Goal: Task Accomplishment & Management: Manage account settings

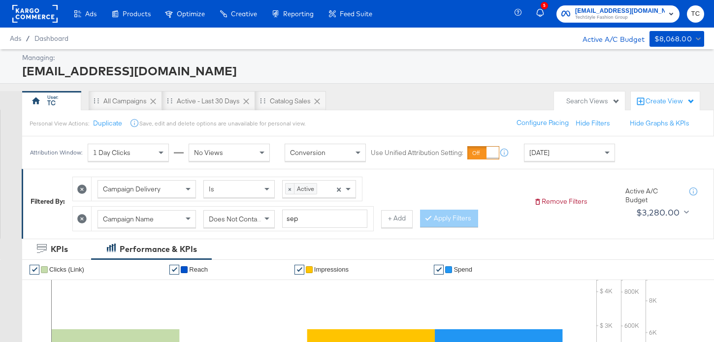
click at [615, 16] on span "TechStyle Fashion Group" at bounding box center [620, 18] width 90 height 8
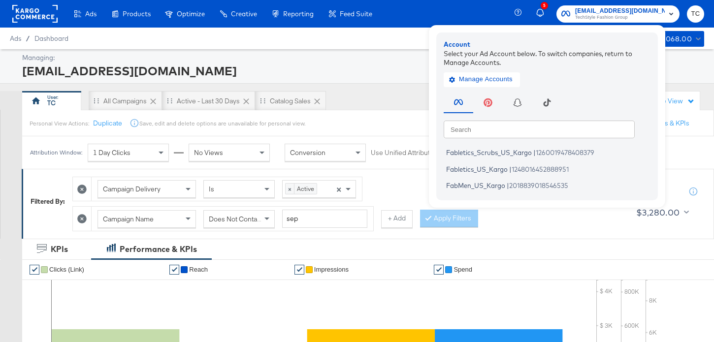
click at [396, 76] on div "social@us.loccitane.com" at bounding box center [361, 70] width 679 height 17
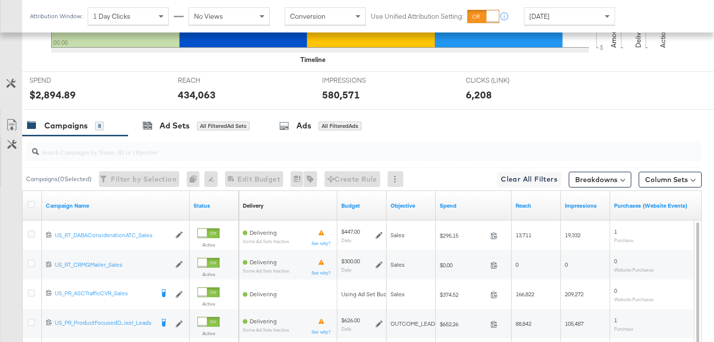
scroll to position [490, 0]
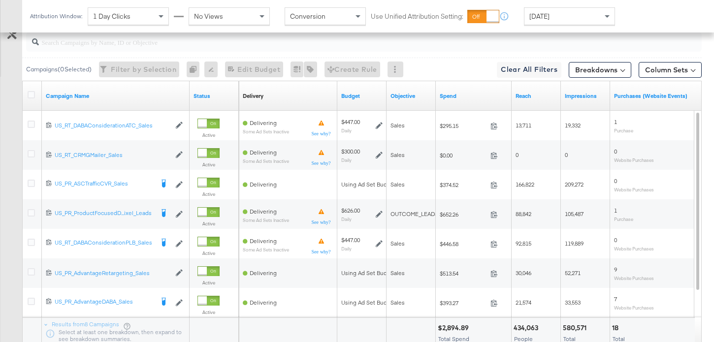
click at [33, 90] on div at bounding box center [33, 96] width 18 height 18
click at [32, 98] on icon at bounding box center [31, 94] width 7 height 7
click at [0, 0] on input "checkbox" at bounding box center [0, 0] width 0 height 0
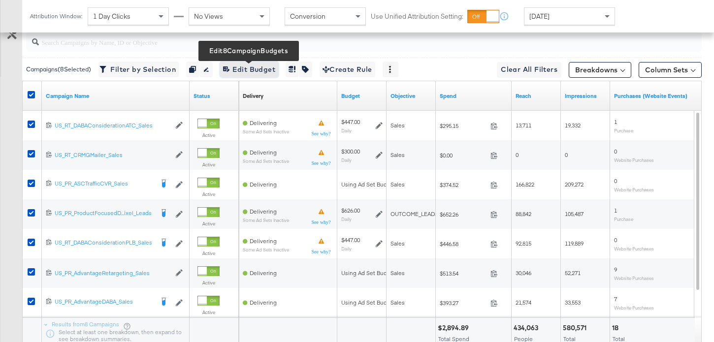
click at [264, 70] on span "Edit 8 Campaign Budgets Edit Budget" at bounding box center [249, 69] width 52 height 12
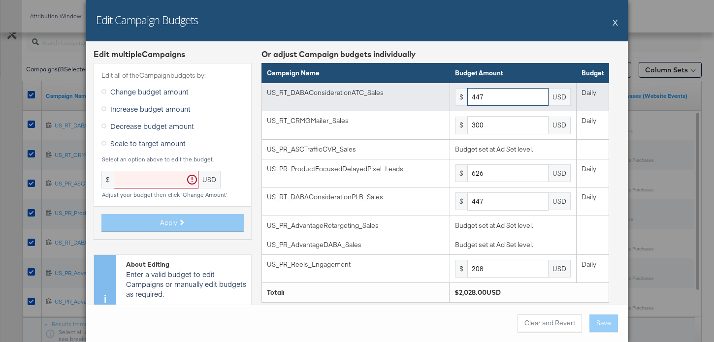
click at [497, 99] on input "447" at bounding box center [507, 97] width 81 height 18
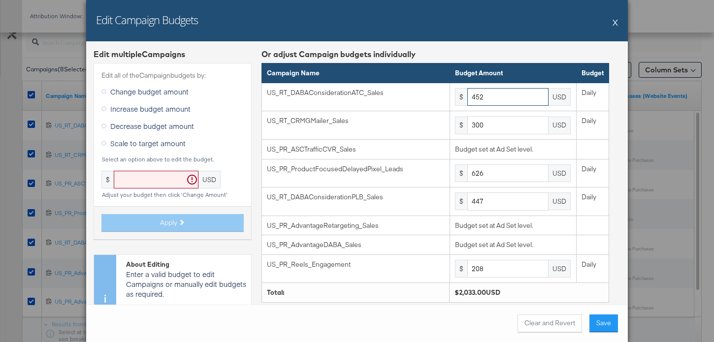
type input "452"
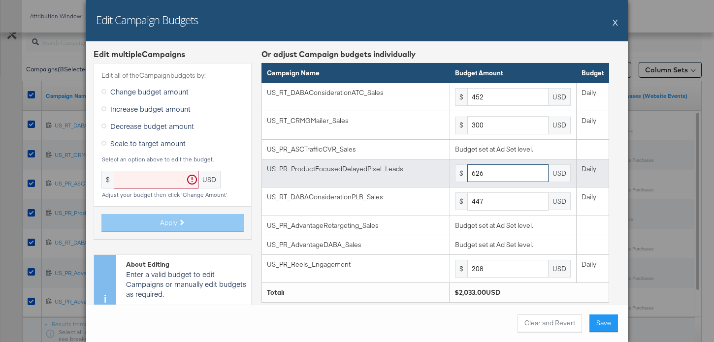
click at [514, 177] on input "626" at bounding box center [507, 173] width 81 height 18
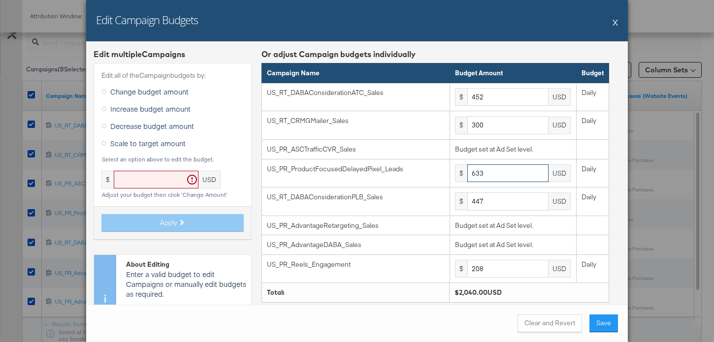
type input "633"
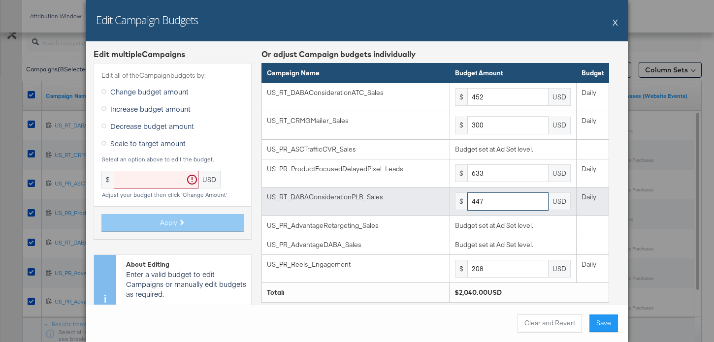
click at [492, 205] on input "447" at bounding box center [507, 201] width 81 height 18
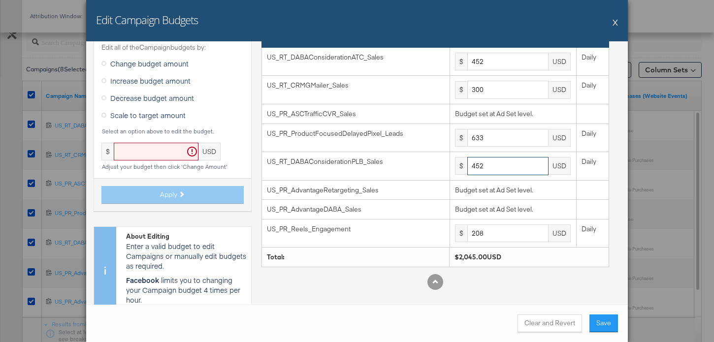
type input "452"
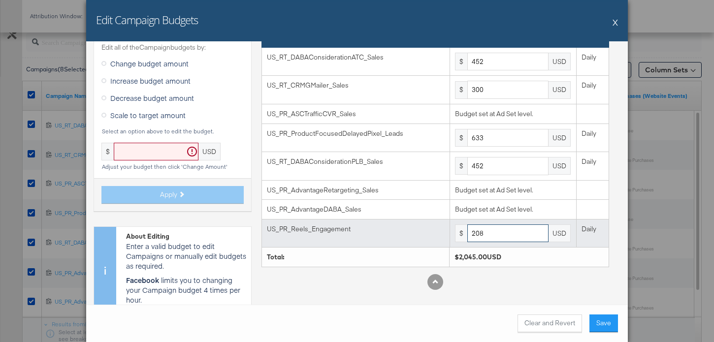
click at [495, 234] on input "208" at bounding box center [507, 233] width 81 height 18
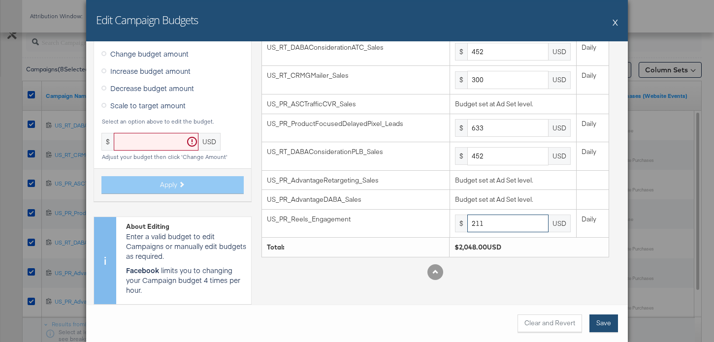
type input "211"
click at [604, 318] on button "Save" at bounding box center [603, 323] width 29 height 18
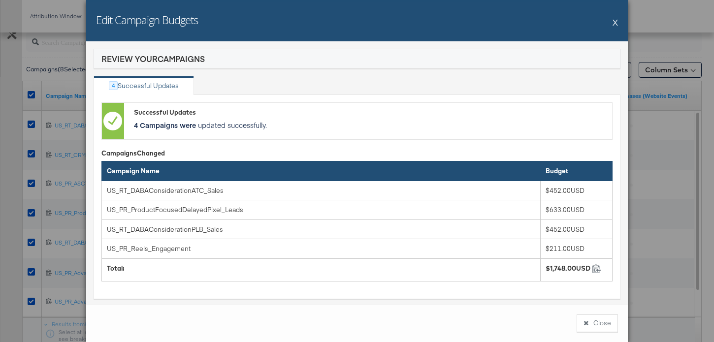
click at [604, 318] on button "Close" at bounding box center [596, 323] width 41 height 18
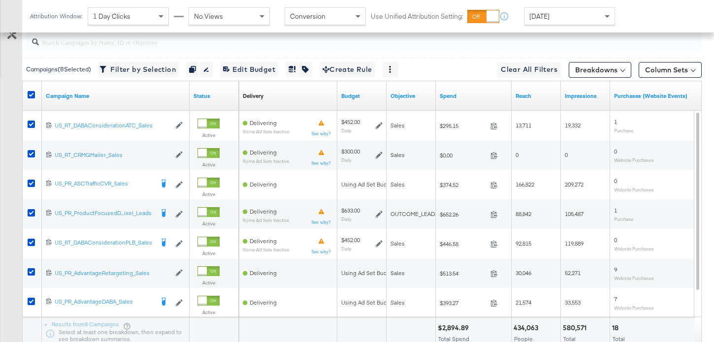
click at [35, 91] on div at bounding box center [33, 96] width 18 height 18
click at [30, 86] on div at bounding box center [33, 96] width 18 height 30
click at [32, 100] on div at bounding box center [33, 96] width 10 height 10
click at [29, 93] on icon at bounding box center [31, 94] width 7 height 7
click at [0, 0] on input "checkbox" at bounding box center [0, 0] width 0 height 0
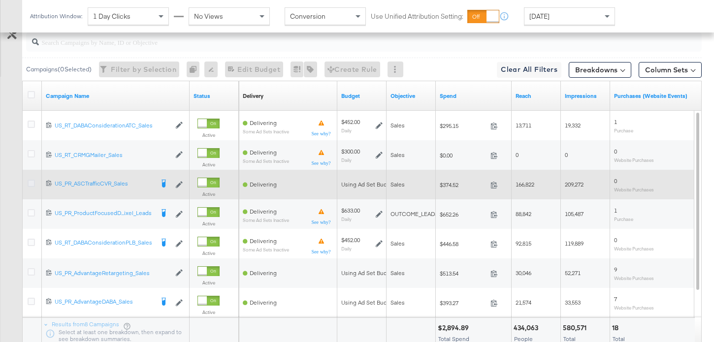
click at [30, 184] on icon at bounding box center [31, 183] width 7 height 7
click at [0, 0] on input "checkbox" at bounding box center [0, 0] width 0 height 0
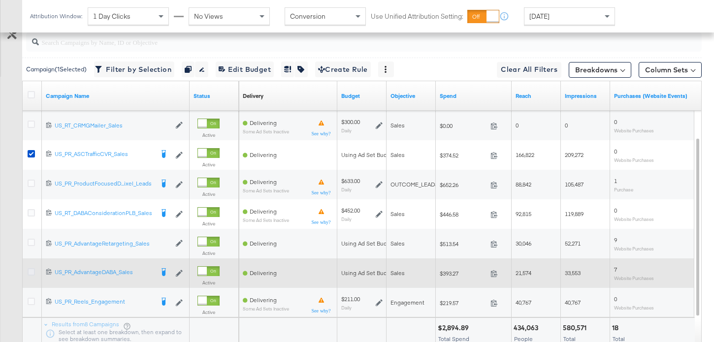
click at [33, 270] on icon at bounding box center [31, 271] width 7 height 7
click at [0, 0] on input "checkbox" at bounding box center [0, 0] width 0 height 0
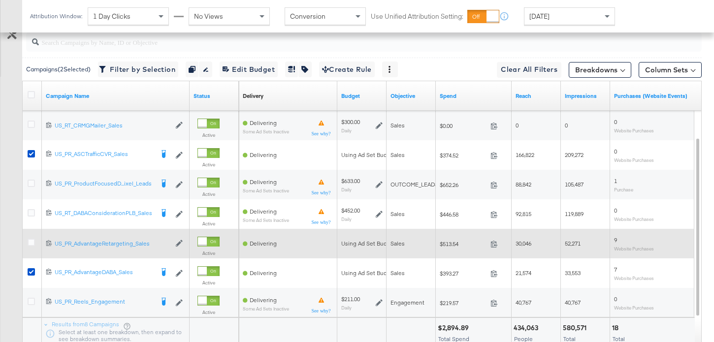
click at [33, 236] on div at bounding box center [33, 244] width 18 height 18
click at [32, 240] on icon at bounding box center [31, 242] width 7 height 7
click at [0, 0] on input "checkbox" at bounding box center [0, 0] width 0 height 0
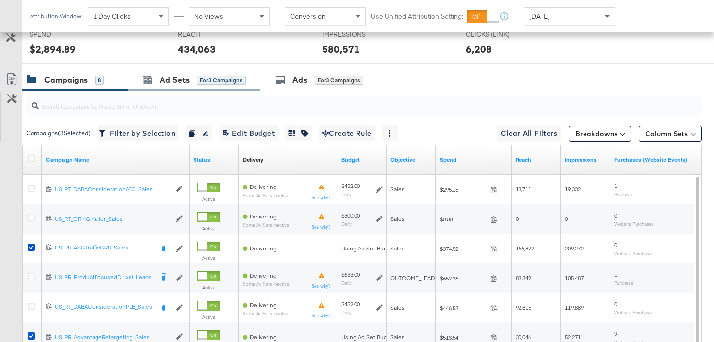
click at [160, 87] on div "Ad Sets for 3 Campaigns" at bounding box center [194, 79] width 132 height 21
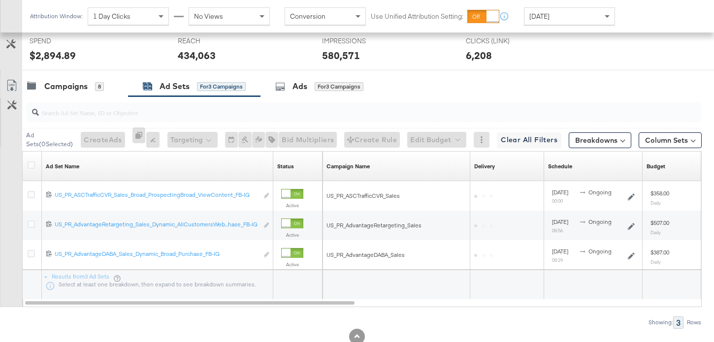
scroll to position [426, 0]
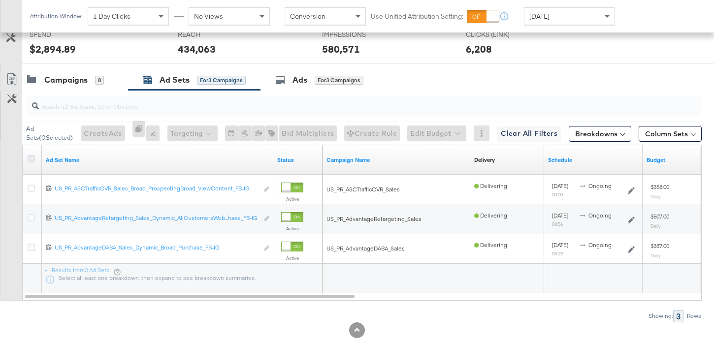
click at [31, 156] on icon at bounding box center [31, 158] width 7 height 7
click at [0, 0] on input "checkbox" at bounding box center [0, 0] width 0 height 0
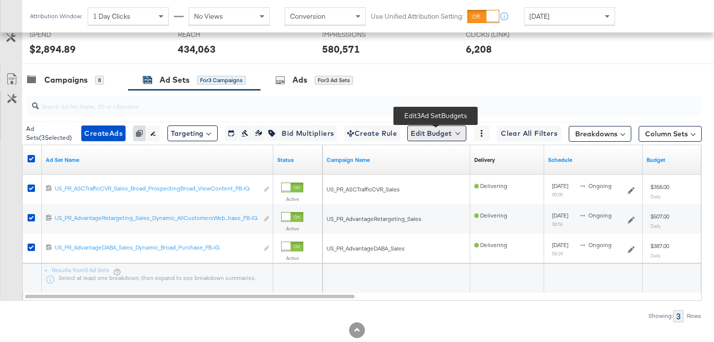
click at [446, 128] on button "Edit Budget" at bounding box center [436, 133] width 59 height 16
click at [447, 164] on span "Edit Ad Set Budget" at bounding box center [439, 159] width 56 height 13
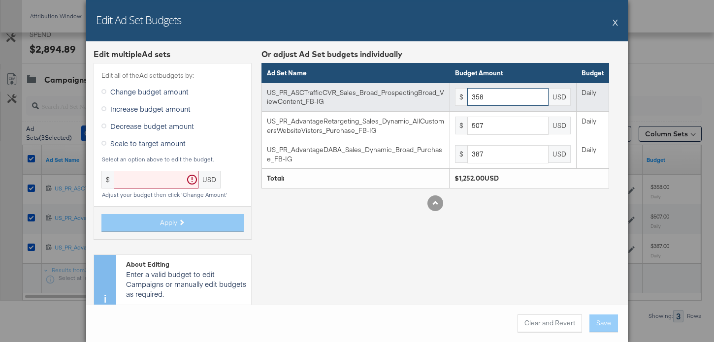
click at [516, 95] on input "358" at bounding box center [507, 97] width 81 height 18
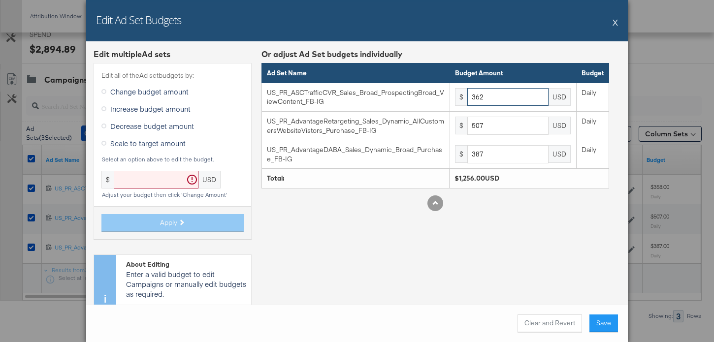
type input "362"
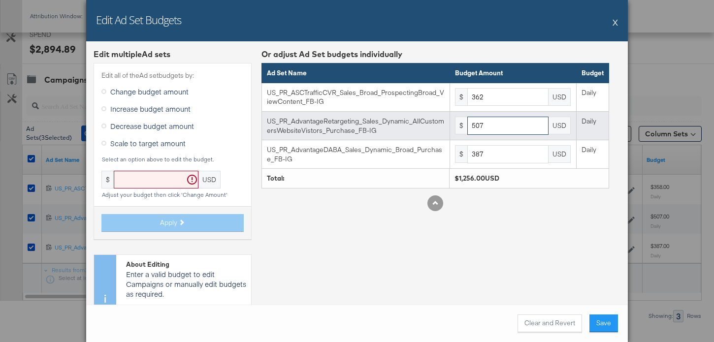
click at [496, 127] on input "507" at bounding box center [507, 126] width 81 height 18
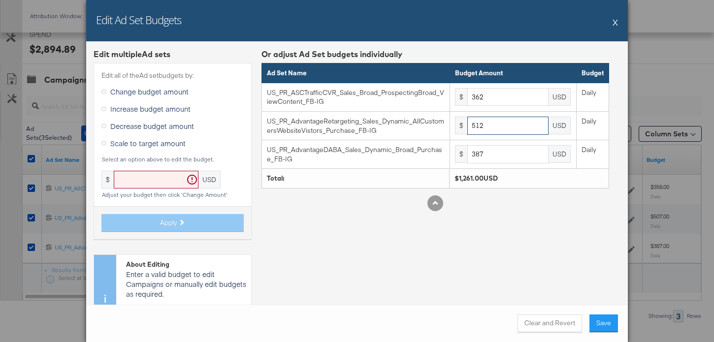
type input "512"
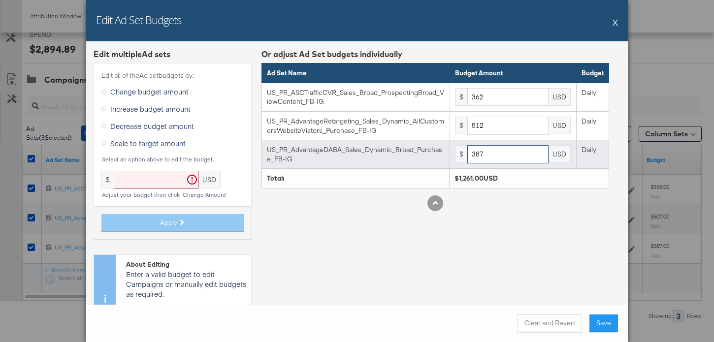
click at [487, 151] on input "387" at bounding box center [507, 154] width 81 height 18
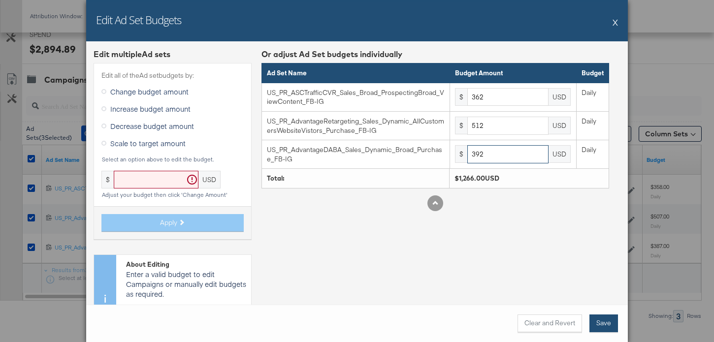
type input "392"
click at [595, 317] on button "Save" at bounding box center [603, 323] width 29 height 18
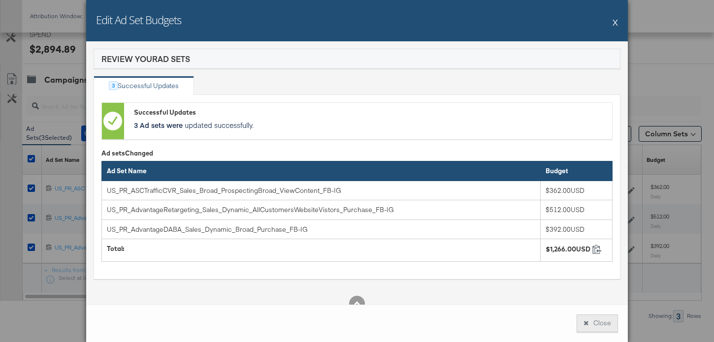
click at [595, 317] on button "Close" at bounding box center [596, 323] width 41 height 18
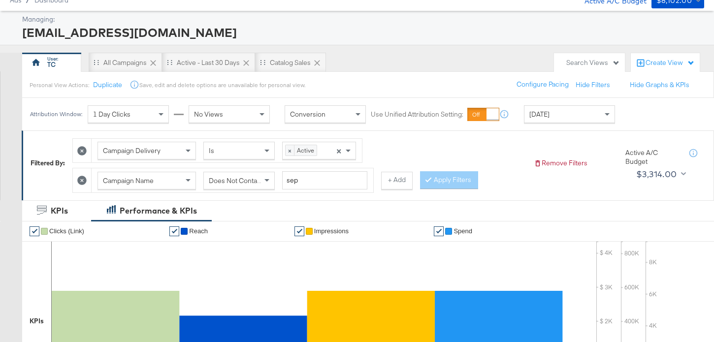
scroll to position [0, 0]
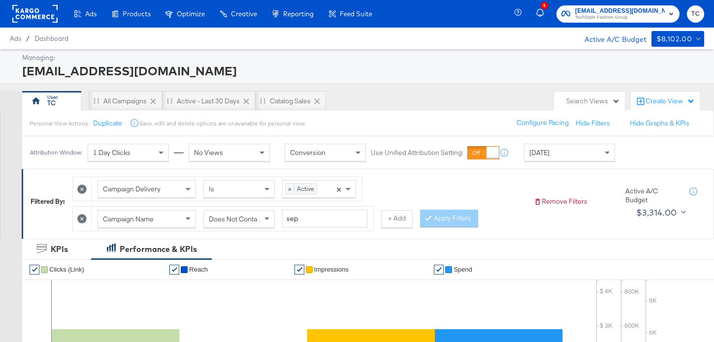
click at [613, 16] on span "TechStyle Fashion Group" at bounding box center [620, 18] width 90 height 8
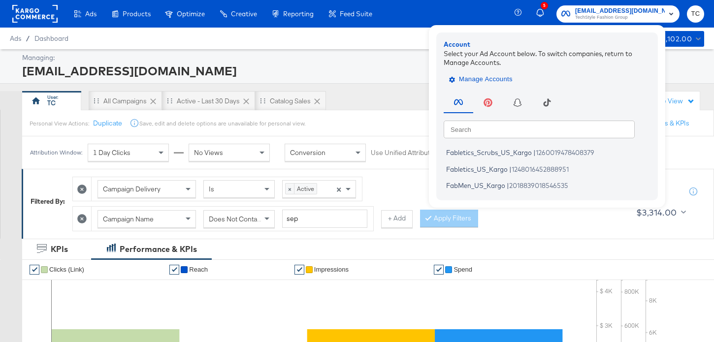
click at [512, 78] on span "Manage Accounts" at bounding box center [482, 79] width 62 height 11
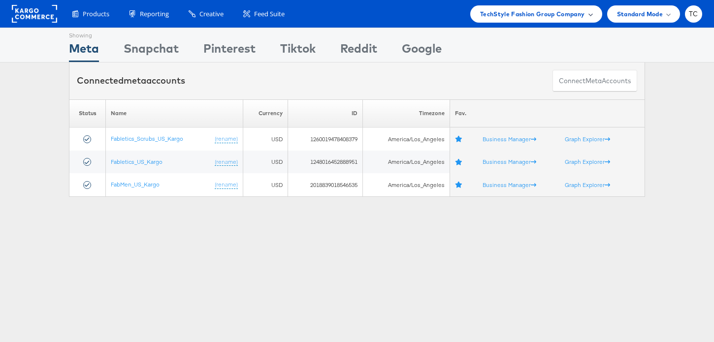
click at [515, 13] on span "TechStyle Fashion Group Company" at bounding box center [532, 14] width 105 height 10
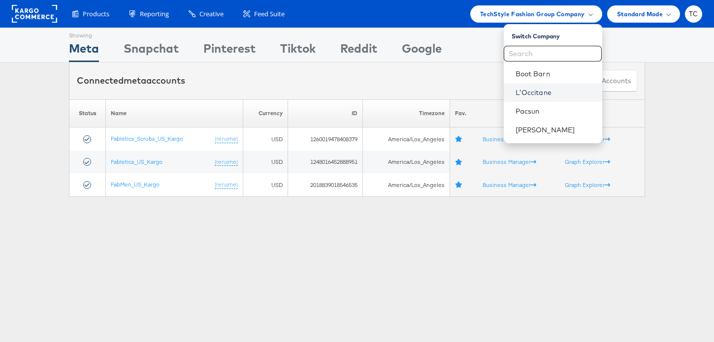
click at [536, 91] on link "L'Occitane" at bounding box center [554, 93] width 79 height 10
